Goal: Information Seeking & Learning: Learn about a topic

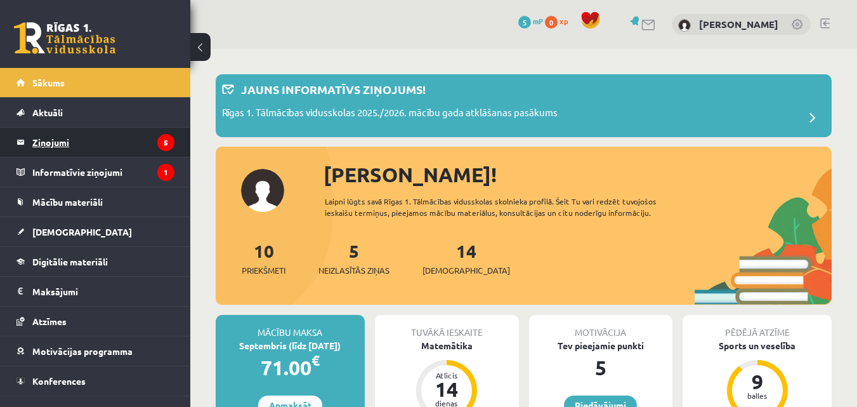
click at [61, 147] on legend "Ziņojumi 5" at bounding box center [103, 142] width 142 height 29
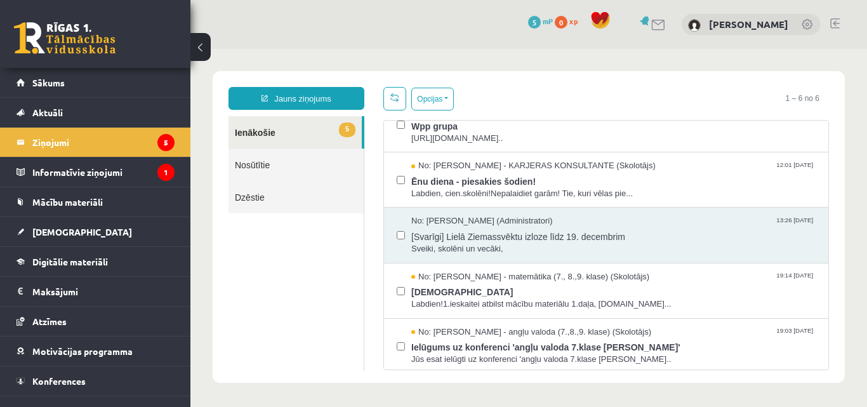
scroll to position [82, 0]
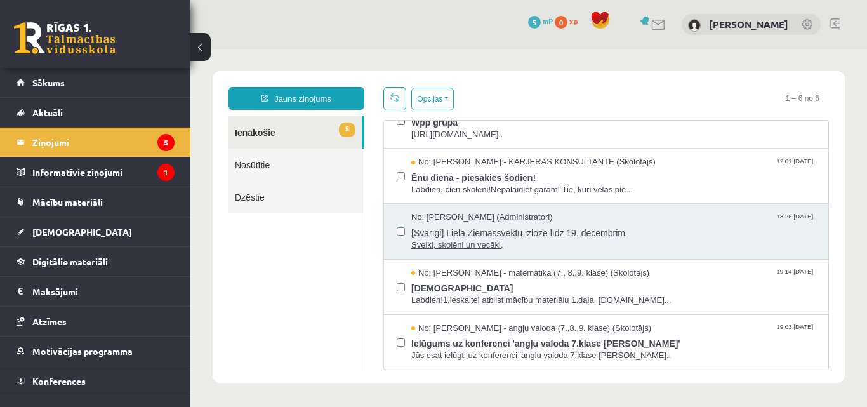
click at [641, 227] on span "[Svarīgi] Lielā Ziemassvēktu izloze līdz 19. decembrim" at bounding box center [613, 231] width 404 height 16
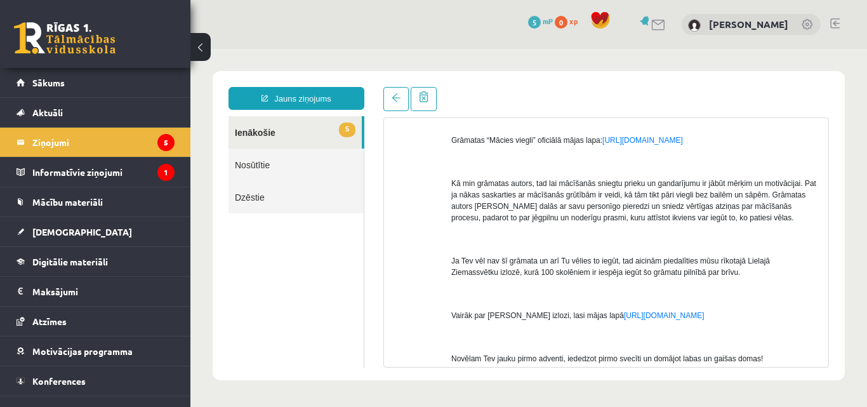
scroll to position [285, 0]
click at [815, 270] on div "No: Ivo Čapiņš (Administratori) Sveiki, skolēni un vecāki, Līdz jaunajam gadam …" at bounding box center [606, 224] width 444 height 669
drag, startPoint x: 815, startPoint y: 270, endPoint x: 816, endPoint y: 290, distance: 20.3
click at [816, 290] on div "No: Ivo Čapiņš (Administratori) Sveiki, skolēni un vecāki, Līdz jaunajam gadam …" at bounding box center [606, 224] width 444 height 669
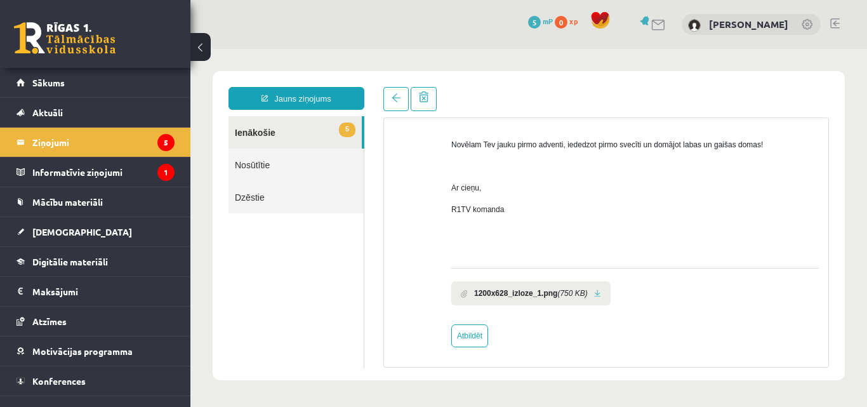
scroll to position [499, 0]
click at [594, 292] on link at bounding box center [597, 291] width 7 height 8
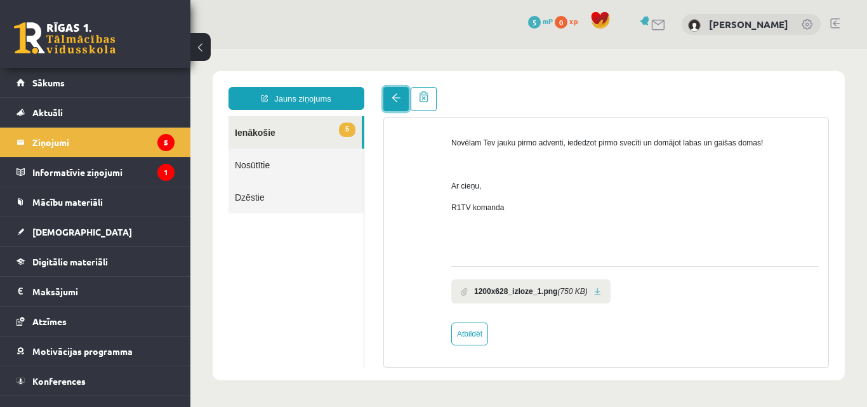
click at [395, 100] on span at bounding box center [396, 97] width 9 height 9
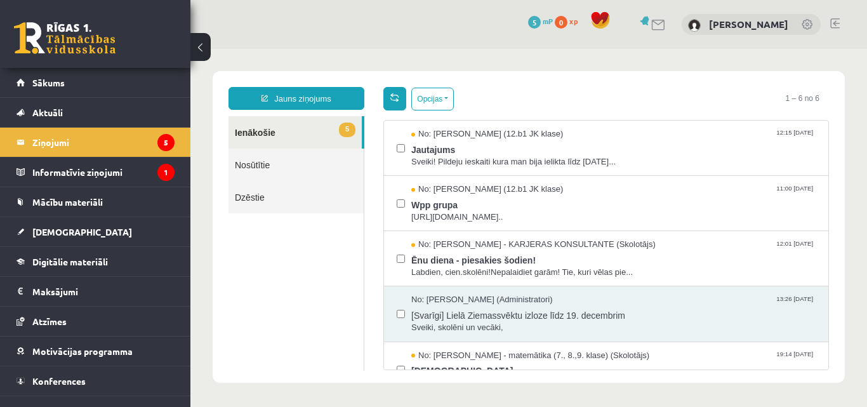
scroll to position [0, 0]
click at [387, 97] on link at bounding box center [394, 98] width 23 height 23
click at [515, 206] on span "Wpp grupa" at bounding box center [613, 203] width 404 height 16
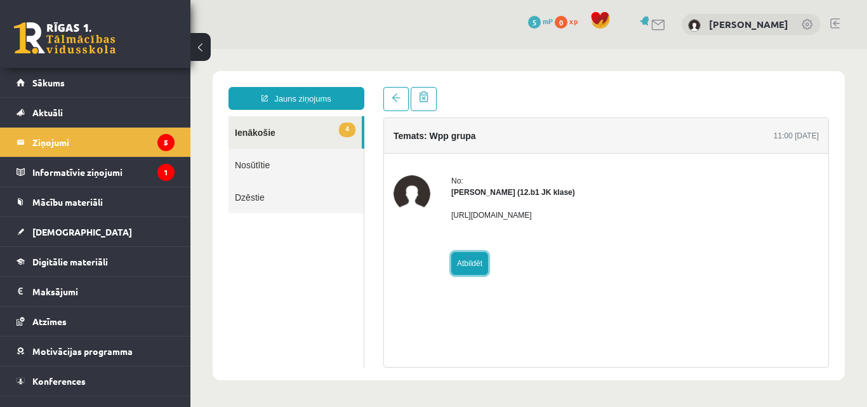
click at [473, 266] on link "Atbildēt" at bounding box center [469, 263] width 37 height 23
type input "**********"
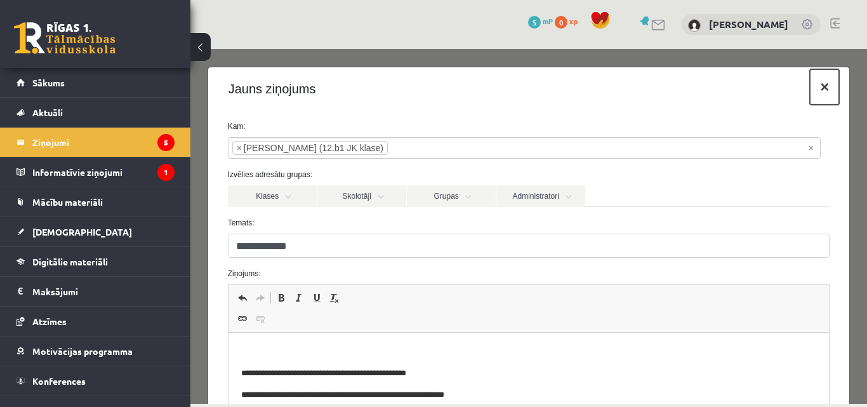
click at [821, 91] on button "×" at bounding box center [824, 87] width 29 height 36
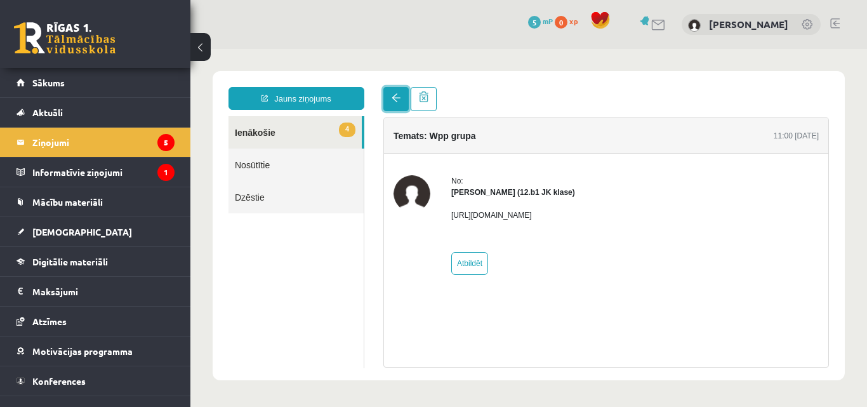
click at [395, 98] on span at bounding box center [396, 97] width 9 height 9
click at [389, 95] on link at bounding box center [395, 99] width 25 height 24
click at [393, 95] on span at bounding box center [396, 97] width 9 height 9
click at [398, 97] on span at bounding box center [396, 97] width 9 height 9
click at [348, 128] on span "4" at bounding box center [347, 129] width 16 height 15
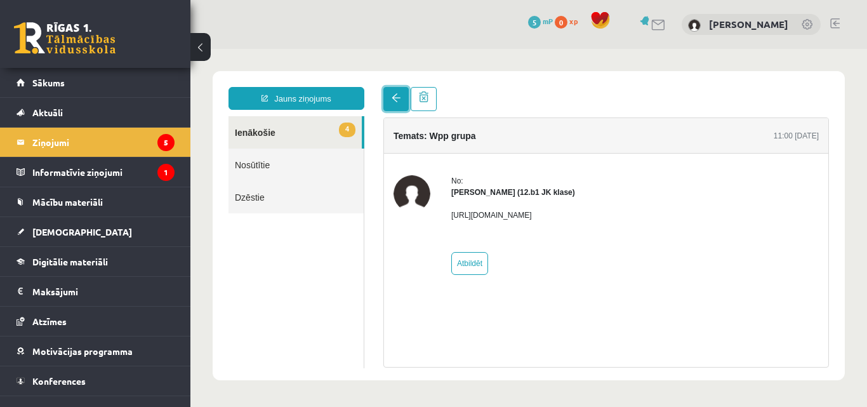
click at [388, 95] on link at bounding box center [395, 99] width 25 height 24
click at [401, 97] on link at bounding box center [395, 99] width 25 height 24
click at [400, 97] on link at bounding box center [395, 99] width 25 height 24
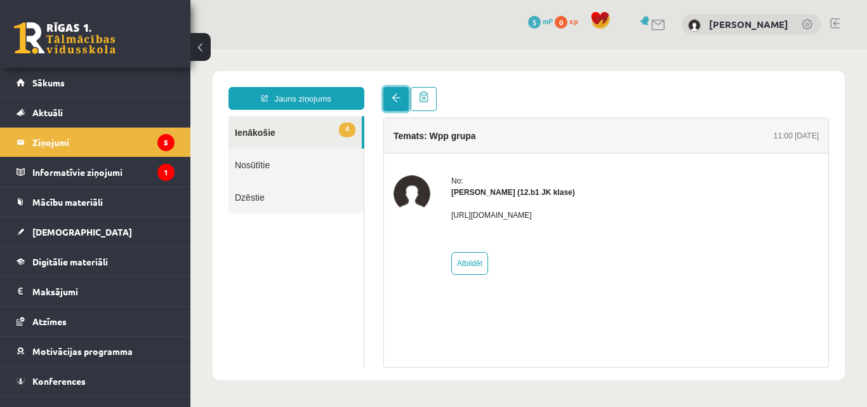
click at [400, 97] on link at bounding box center [395, 99] width 25 height 24
click at [284, 170] on link "Nosūtītie" at bounding box center [295, 164] width 135 height 32
click at [244, 166] on link "Nosūtītie" at bounding box center [295, 164] width 135 height 32
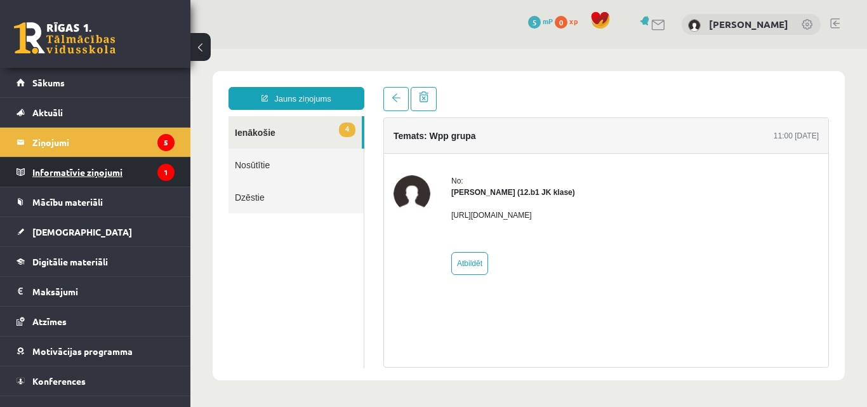
click at [157, 173] on icon "1" at bounding box center [165, 172] width 17 height 17
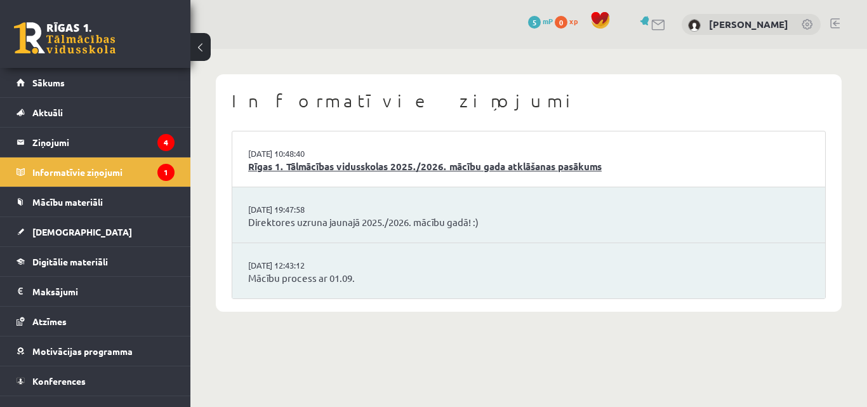
click at [444, 166] on link "Rīgas 1. Tālmācības vidusskolas 2025./2026. mācību gada atklāšanas pasākums" at bounding box center [528, 166] width 561 height 15
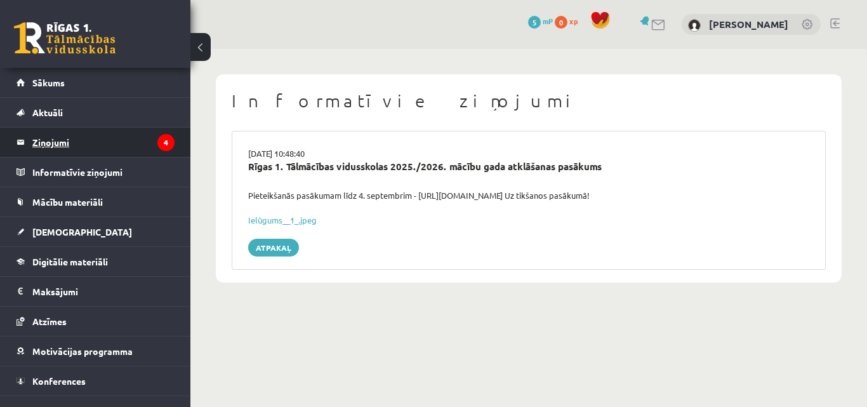
click at [157, 143] on icon "4" at bounding box center [165, 142] width 17 height 17
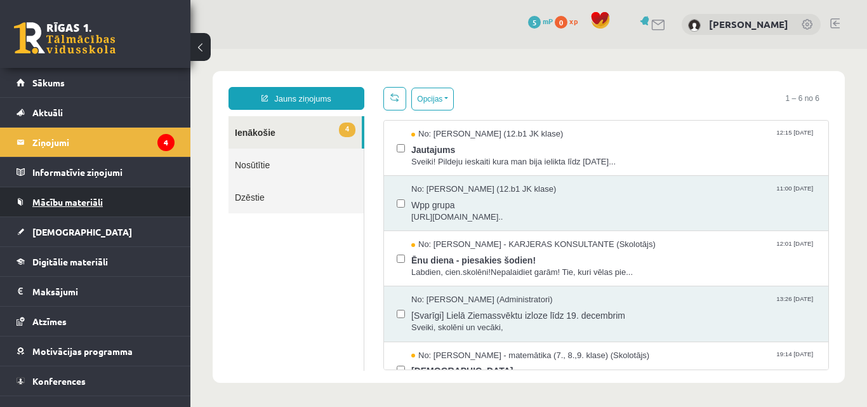
click at [84, 199] on span "Mācību materiāli" at bounding box center [67, 201] width 70 height 11
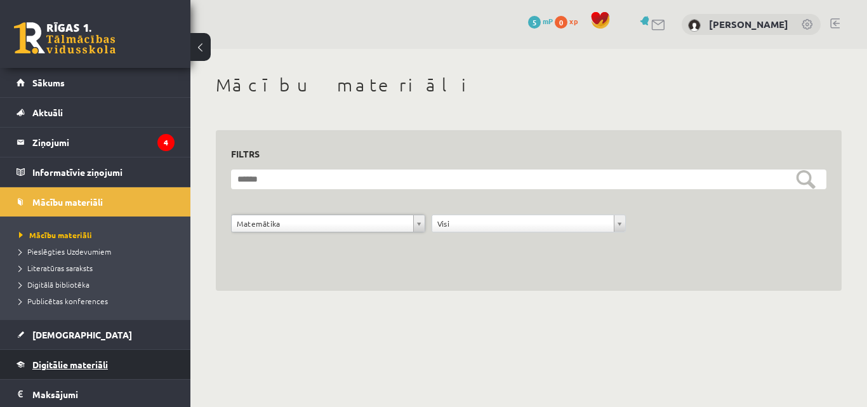
click at [97, 361] on span "Digitālie materiāli" at bounding box center [70, 364] width 76 height 11
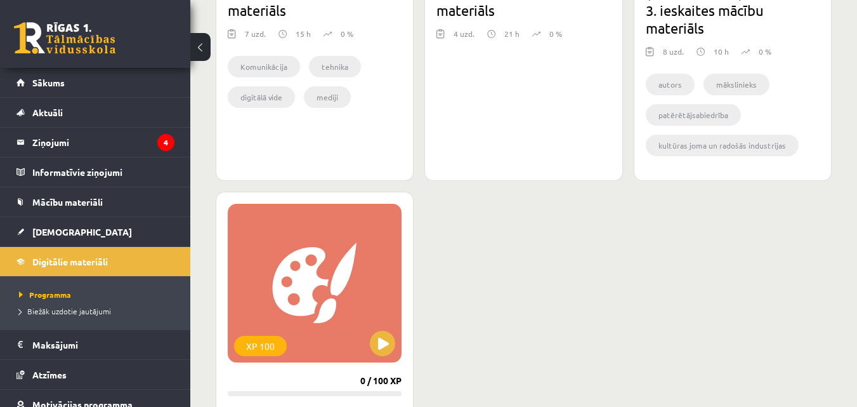
scroll to position [1505, 0]
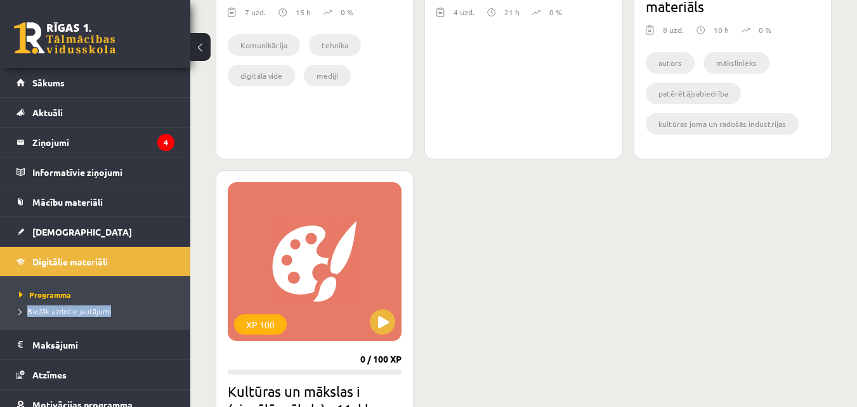
drag, startPoint x: 180, startPoint y: 277, endPoint x: 186, endPoint y: 303, distance: 26.2
click at [186, 303] on div "Anna Grabčaka Sākums Aktuāli Kā mācīties eSKOLĀ Kontakti Normatīvie akti Online…" at bounding box center [95, 237] width 190 height 339
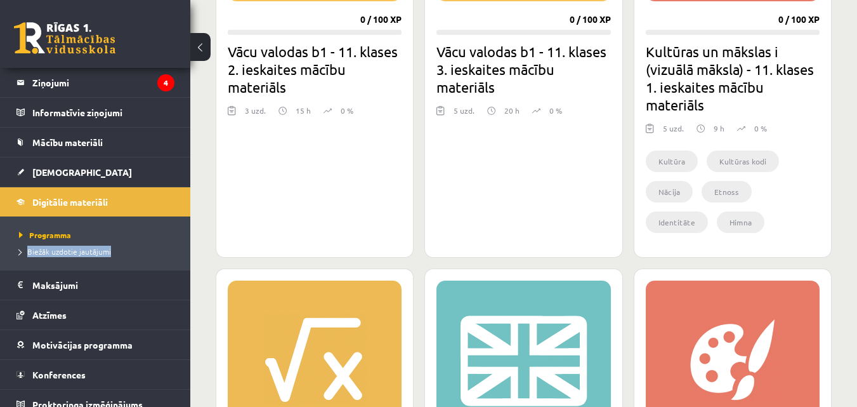
scroll to position [524, 0]
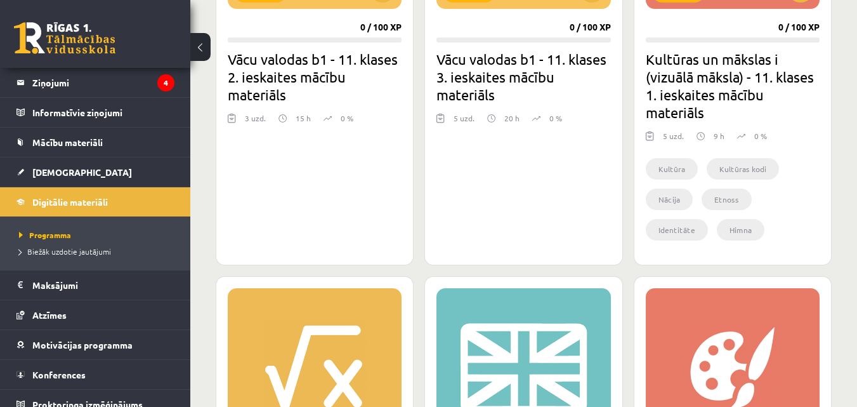
click at [324, 157] on div "XP 100 0 / 100 XP Vācu valodas b1 - 11. klases 2. ieskaites mācību materiāls 3 …" at bounding box center [315, 51] width 198 height 427
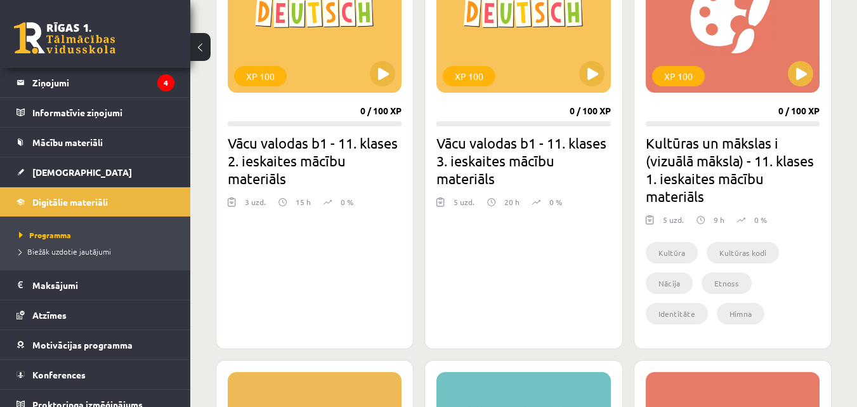
scroll to position [437, 0]
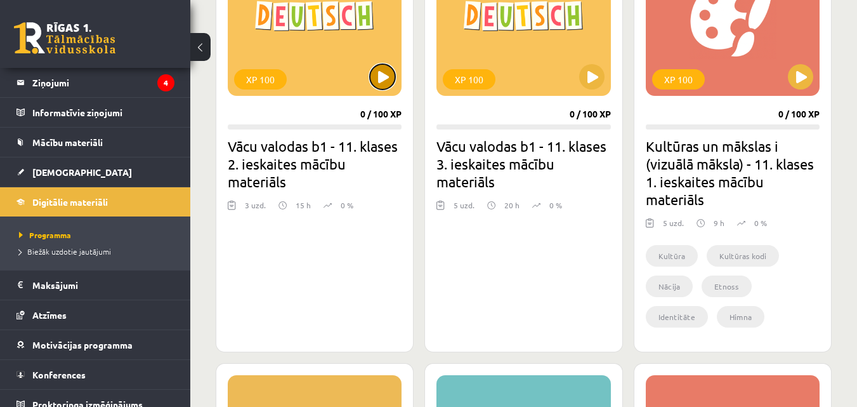
click at [382, 79] on button at bounding box center [382, 76] width 25 height 25
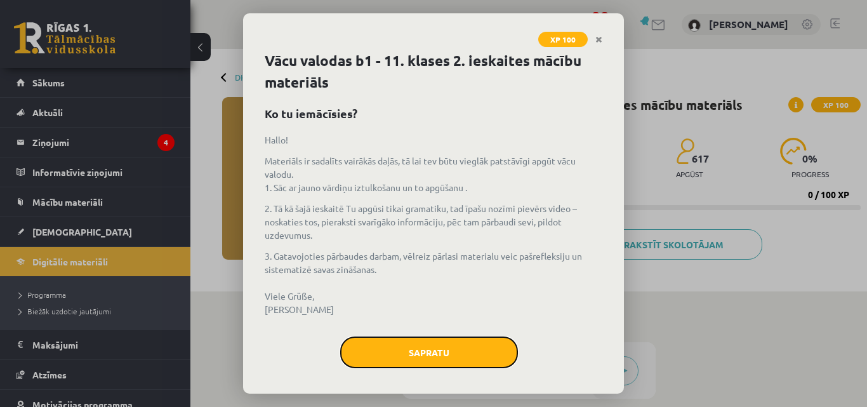
click at [429, 364] on button "Sapratu" at bounding box center [429, 352] width 178 height 32
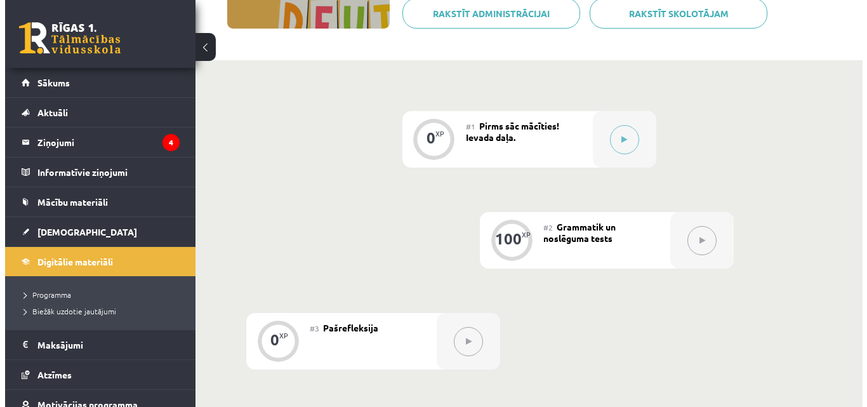
scroll to position [230, 0]
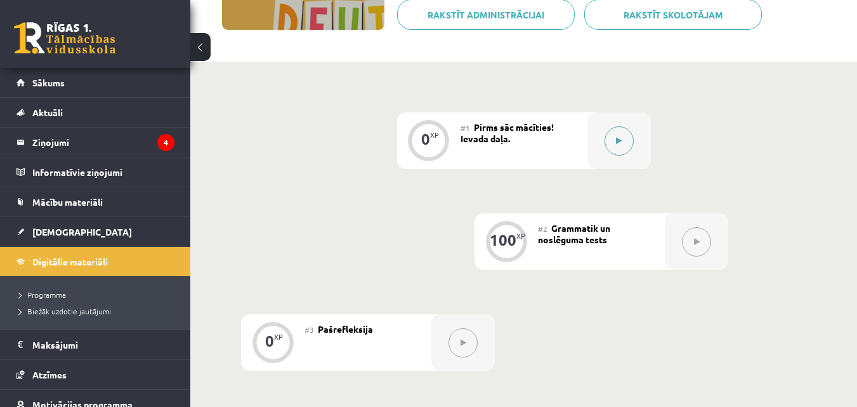
click at [614, 133] on button at bounding box center [619, 140] width 29 height 29
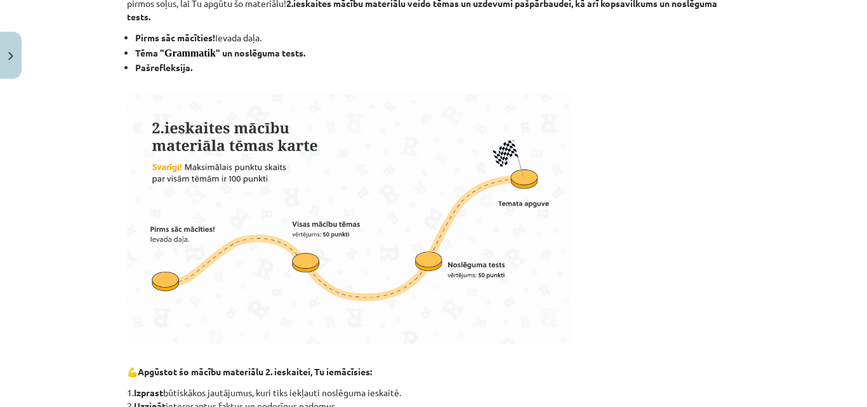
scroll to position [246, 0]
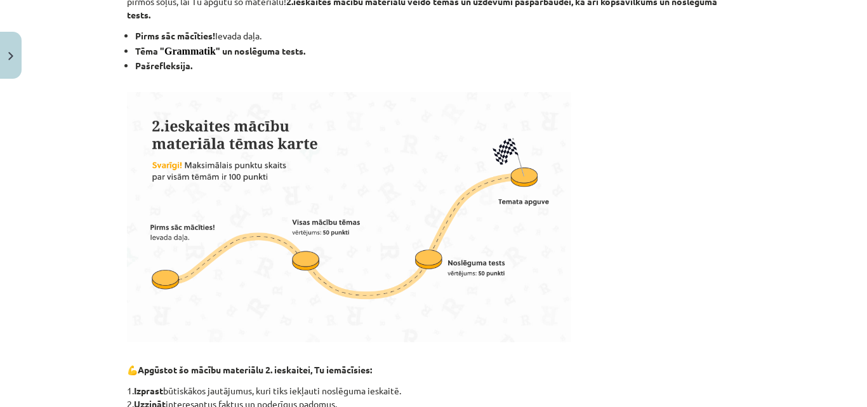
drag, startPoint x: 854, startPoint y: 183, endPoint x: 857, endPoint y: 193, distance: 10.5
click at [857, 193] on div "Mācību tēma: Vācu valodas b1 - 11. klases 2. ieskaites mācību materiāls #1 Pirm…" at bounding box center [433, 203] width 867 height 407
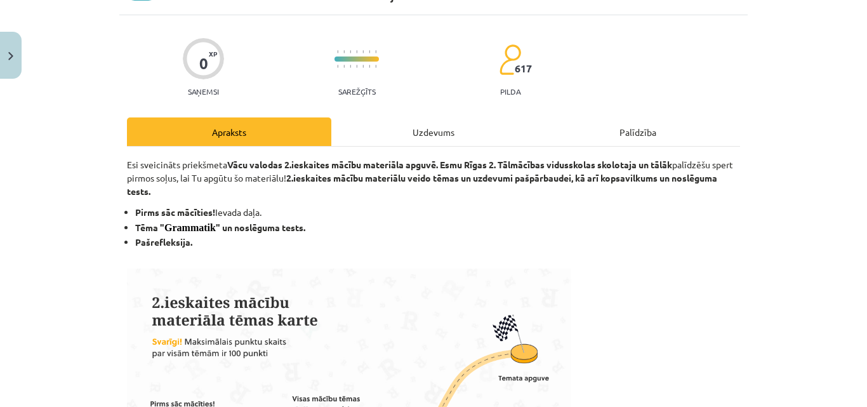
scroll to position [0, 0]
